Goal: Check status

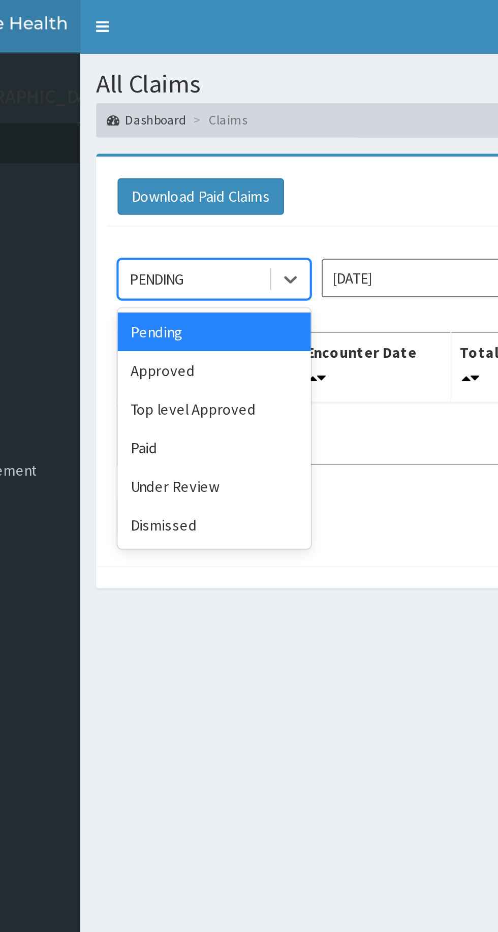
click at [176, 173] on div "Approved" at bounding box center [181, 175] width 92 height 18
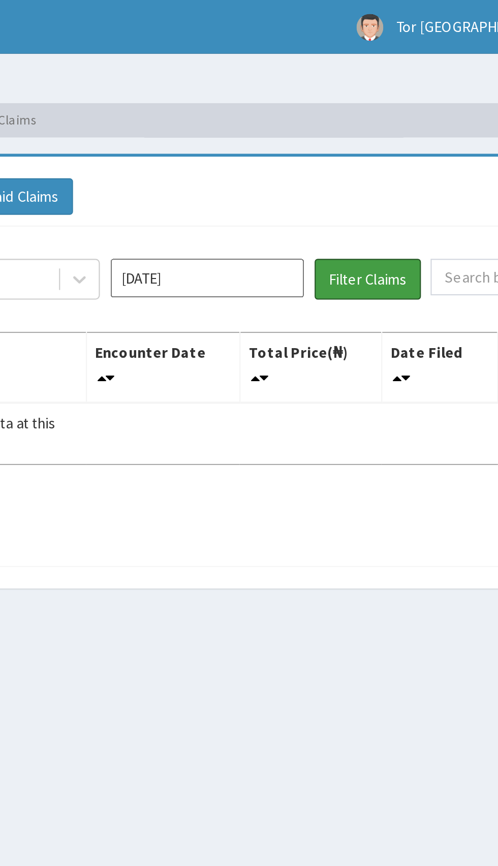
click at [354, 129] on button "Filter Claims" at bounding box center [353, 132] width 50 height 19
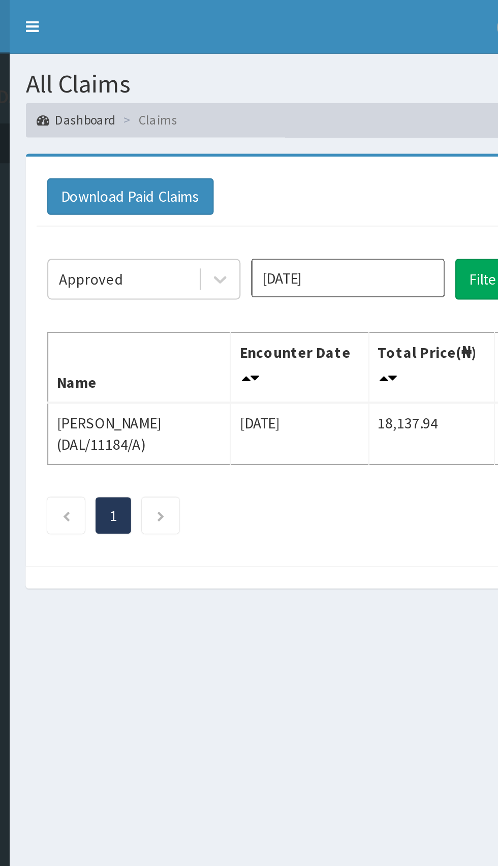
click at [278, 131] on input "Aug 2025" at bounding box center [277, 132] width 92 height 18
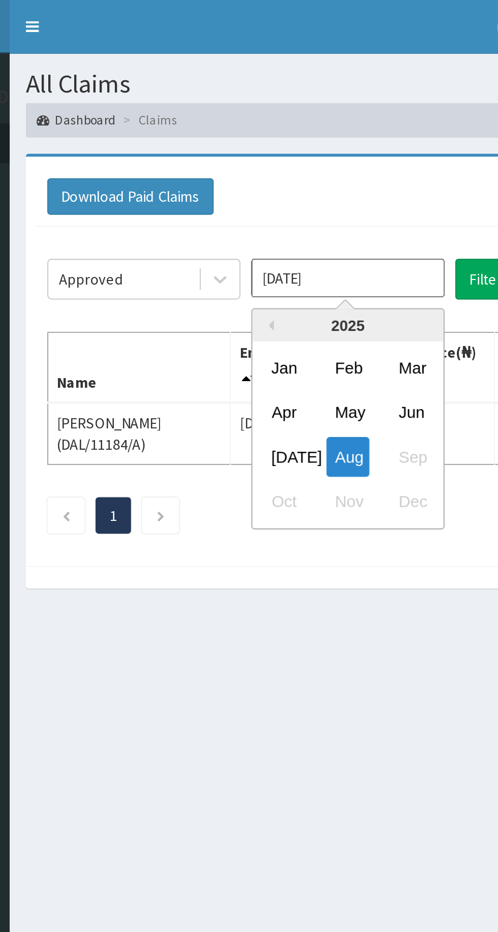
click at [248, 213] on div "Jul" at bounding box center [247, 215] width 20 height 19
type input "Jul 2025"
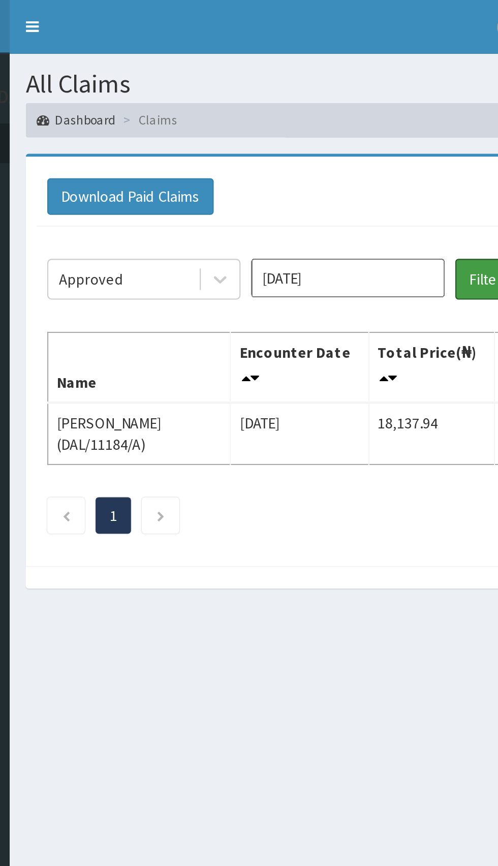
click at [338, 133] on button "Filter Claims" at bounding box center [353, 132] width 50 height 19
